Goal: Navigation & Orientation: Understand site structure

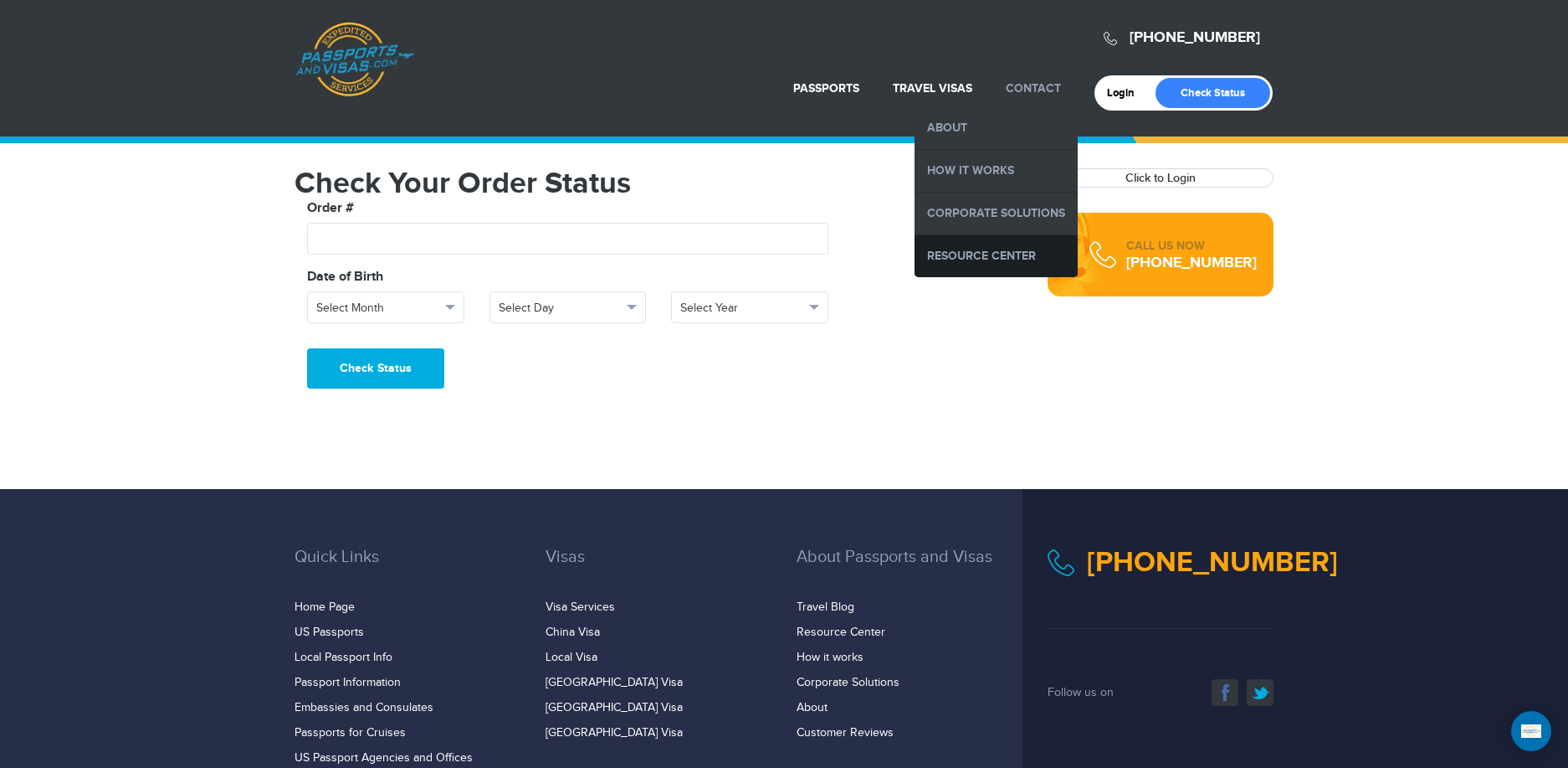
click at [974, 257] on link "Resource Center" at bounding box center [996, 256] width 163 height 41
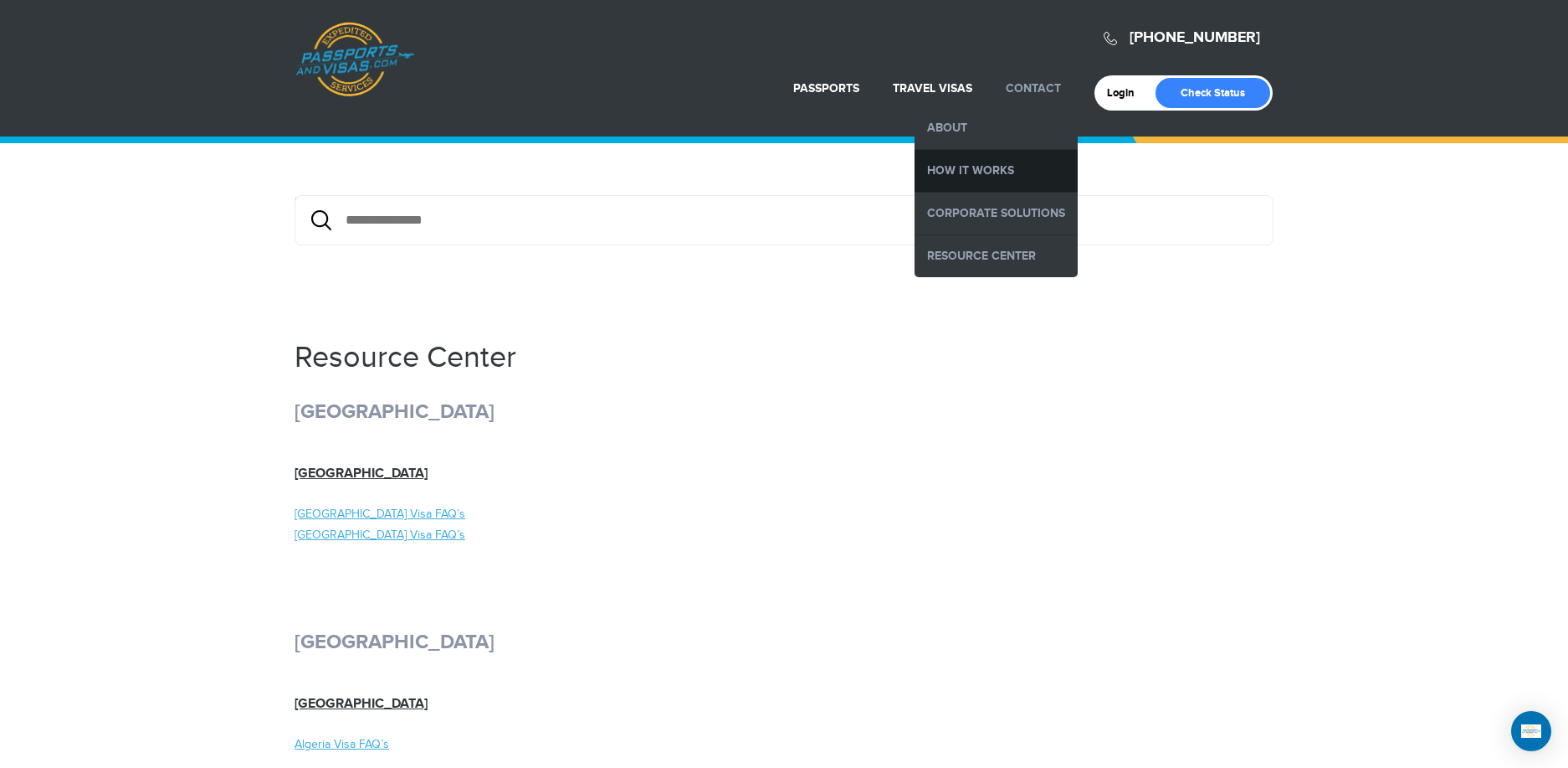
click at [991, 163] on link "How it Works" at bounding box center [996, 170] width 163 height 41
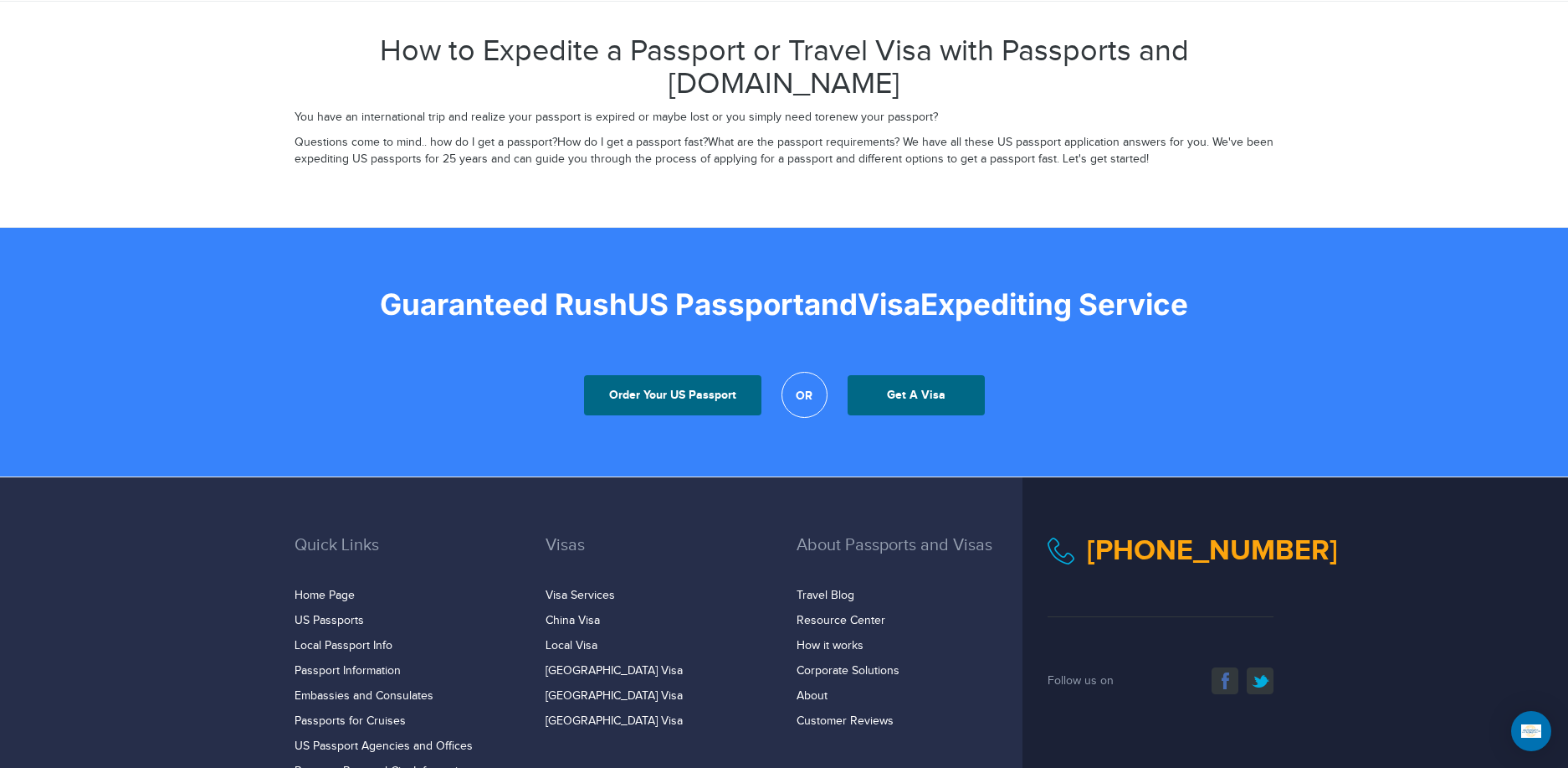
scroll to position [3014, 0]
